Goal: Task Accomplishment & Management: Use online tool/utility

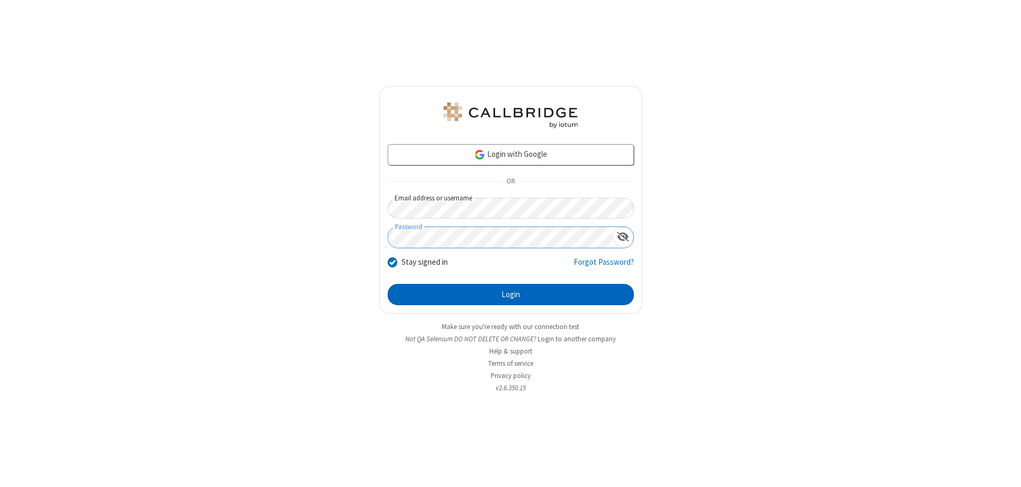
click at [511, 295] on button "Login" at bounding box center [511, 294] width 246 height 21
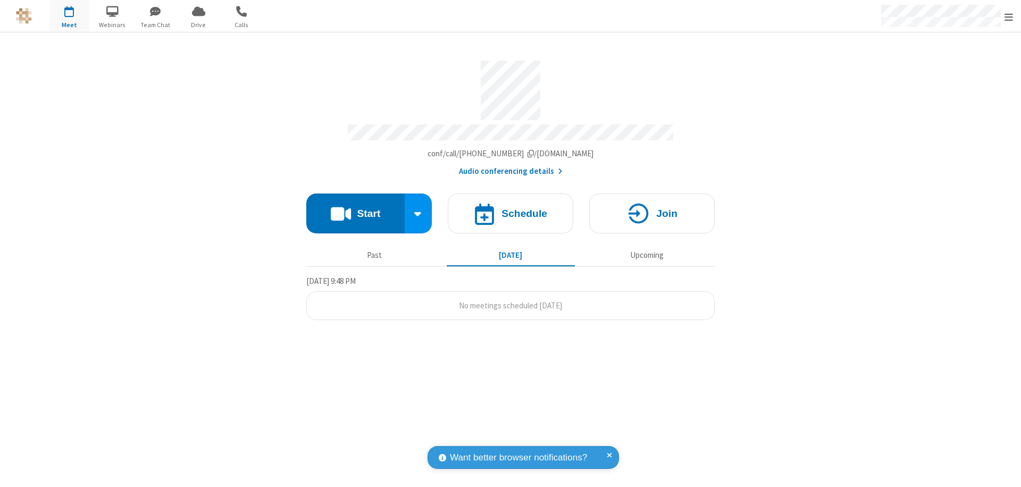
click at [355, 209] on button "Start" at bounding box center [355, 214] width 98 height 40
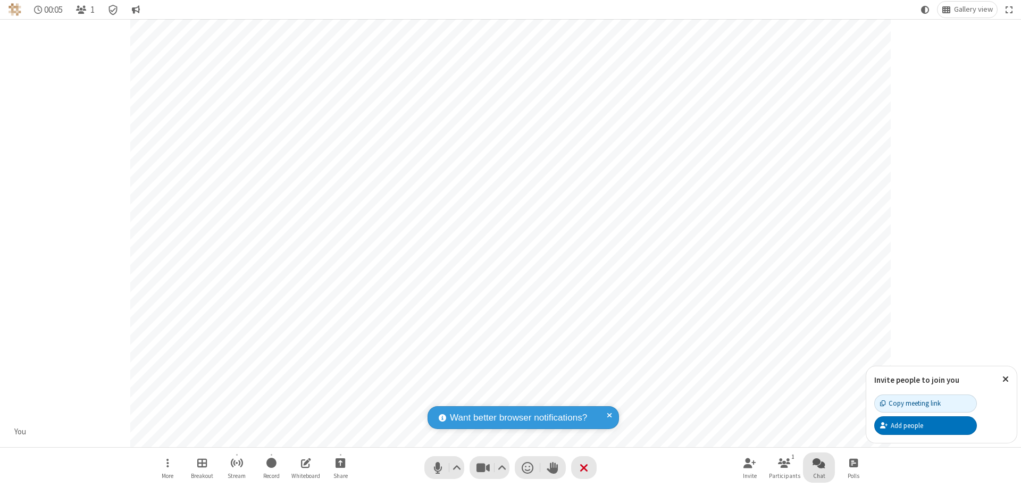
click at [819, 463] on span "Open chat" at bounding box center [819, 462] width 13 height 13
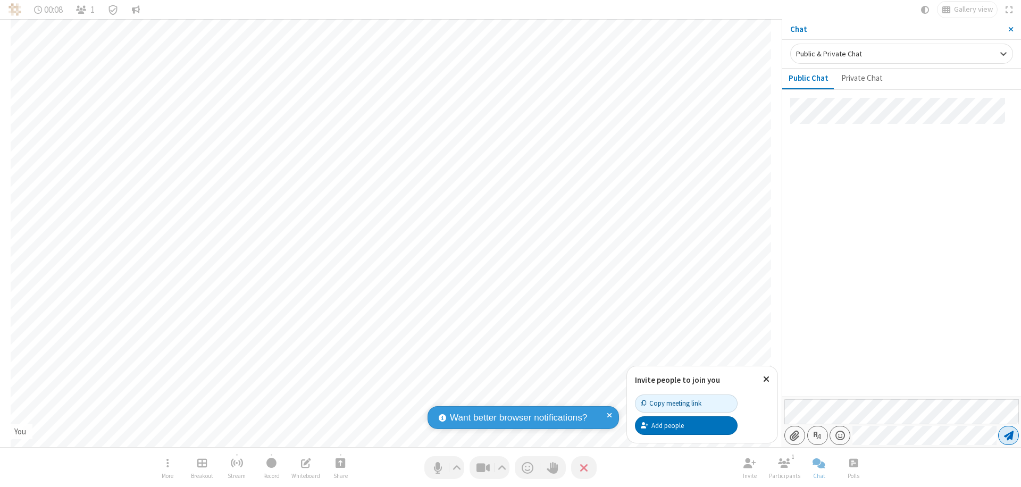
click at [1009, 436] on span "Send message" at bounding box center [1009, 435] width 10 height 11
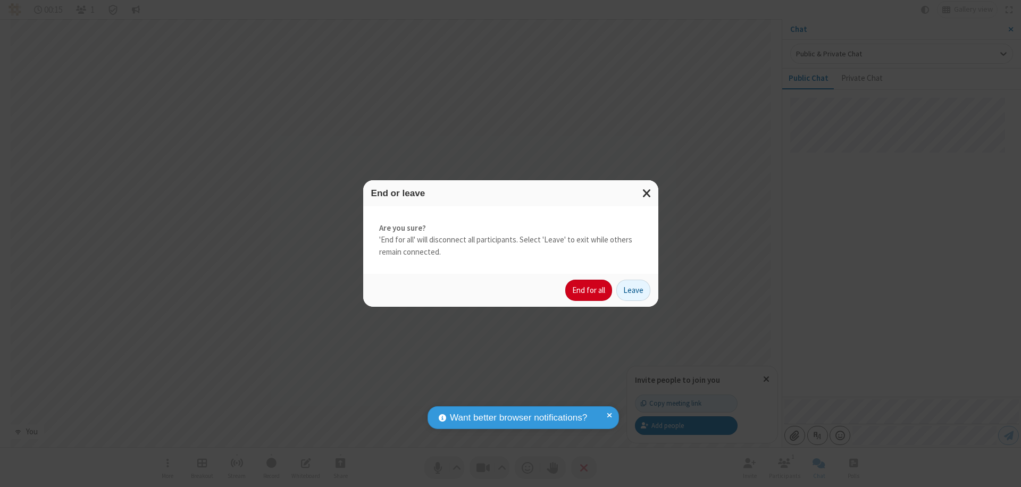
click at [589, 290] on button "End for all" at bounding box center [589, 290] width 47 height 21
